Goal: Subscribe to service/newsletter

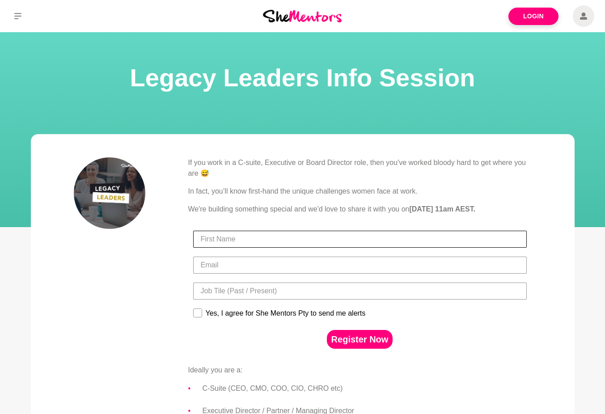
click at [232, 241] on input "First Name" at bounding box center [360, 239] width 334 height 17
type input "Loretta"
type input "loretta.venten@outlook.com"
click at [233, 235] on input "Loretta" at bounding box center [360, 239] width 334 height 17
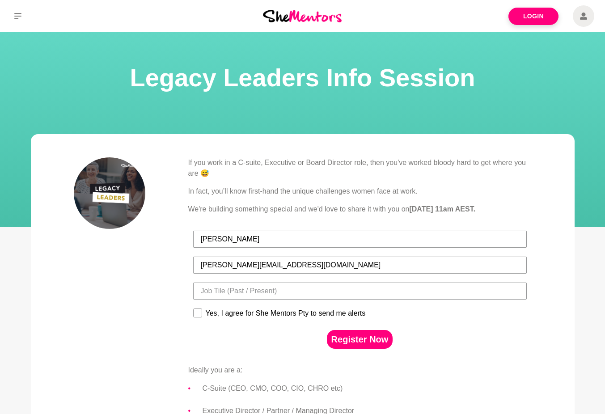
type input "Loretta Venten"
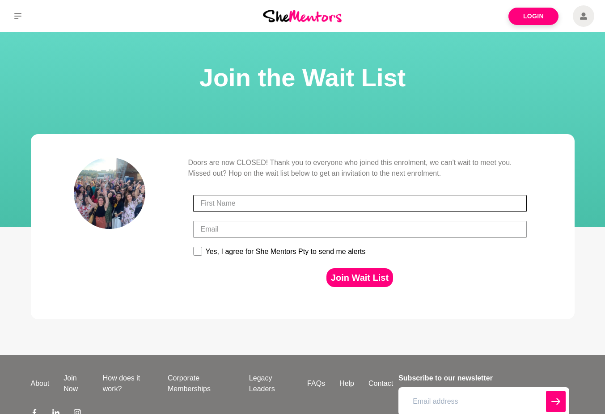
click at [244, 205] on input "First Name" at bounding box center [360, 203] width 334 height 17
click at [238, 203] on input "First Name" at bounding box center [360, 203] width 334 height 17
click at [256, 207] on input "Loretta" at bounding box center [360, 203] width 334 height 17
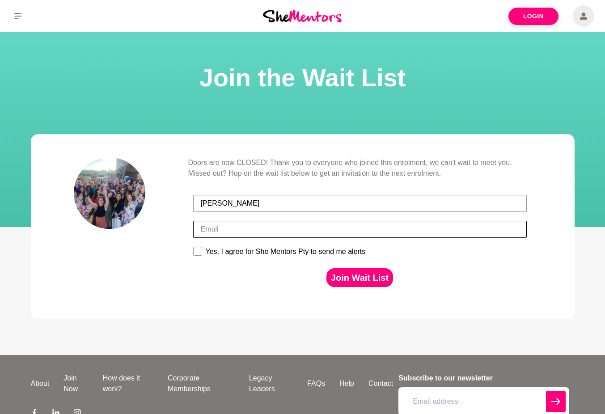
type input "Loretta"
click at [401, 233] on input "Email" at bounding box center [360, 229] width 334 height 17
type input "loretta.venten@outlook.com"
drag, startPoint x: 198, startPoint y: 252, endPoint x: 237, endPoint y: 258, distance: 39.8
click at [199, 252] on rect at bounding box center [197, 251] width 8 height 8
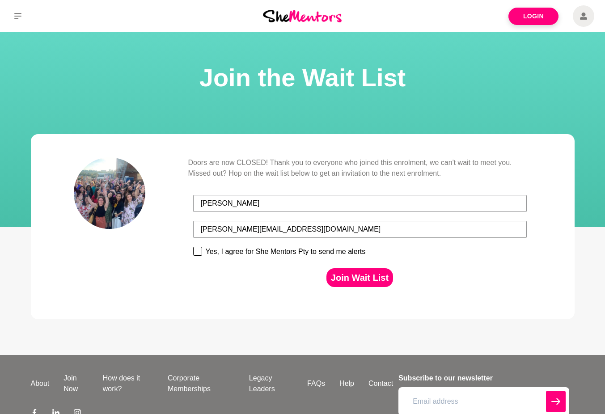
click at [193, 247] on input "Yes, I agree for She Mentors Pty to send me alerts" at bounding box center [193, 246] width 0 height 0
checkbox input "true"
click at [364, 277] on button "Join Wait List" at bounding box center [359, 277] width 67 height 19
